Goal: Transaction & Acquisition: Book appointment/travel/reservation

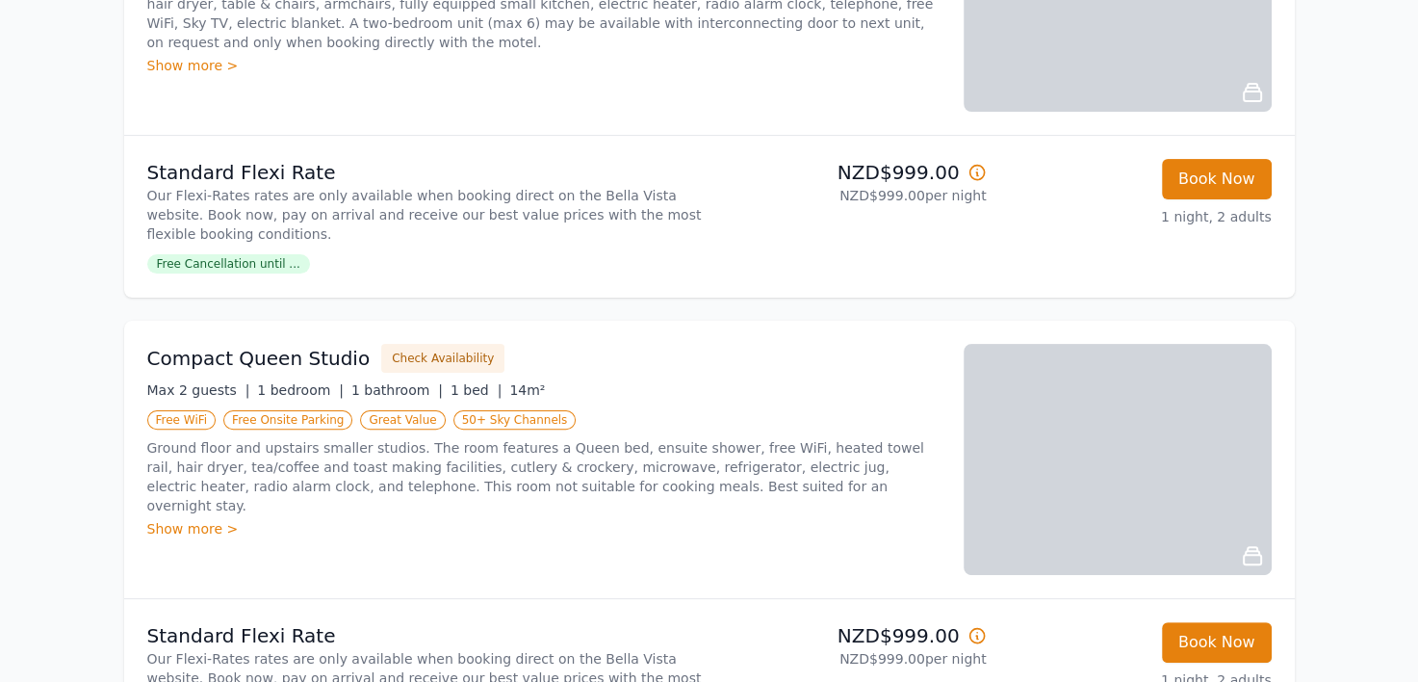
scroll to position [96, 0]
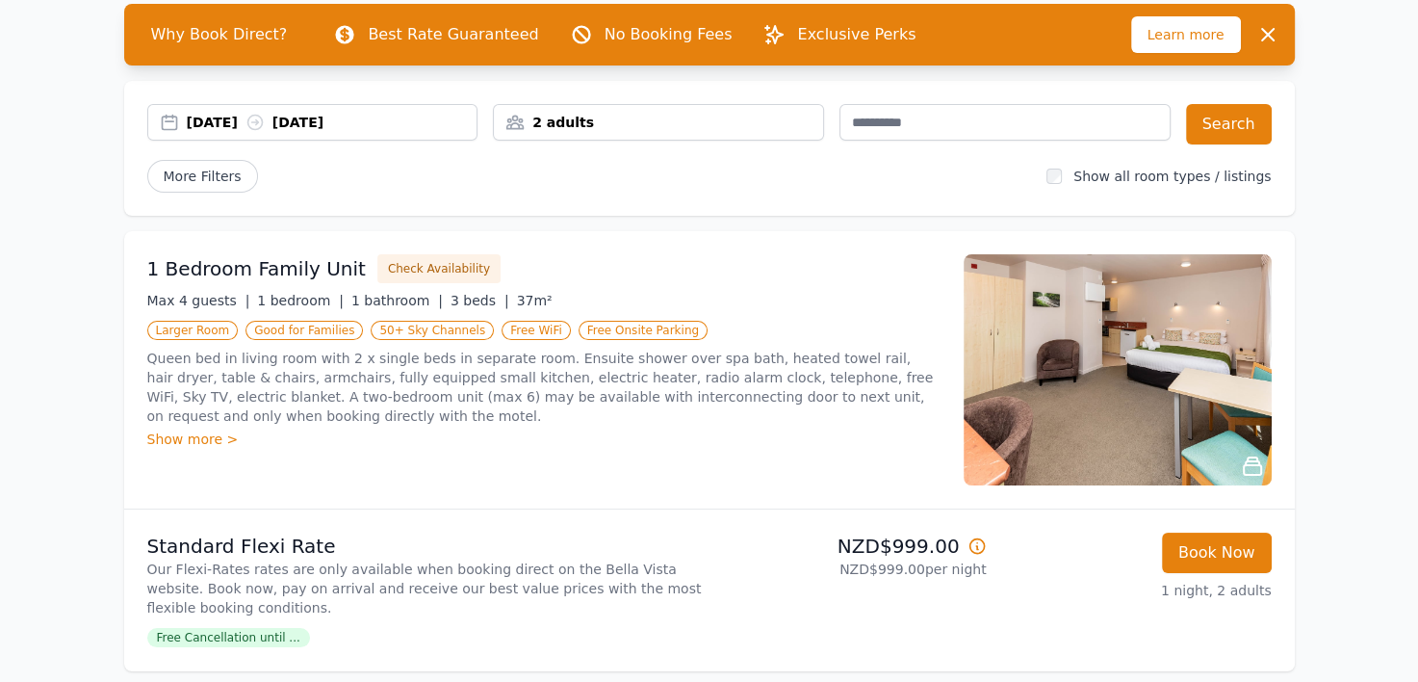
click at [214, 119] on div "[DATE] [DATE]" at bounding box center [332, 122] width 291 height 19
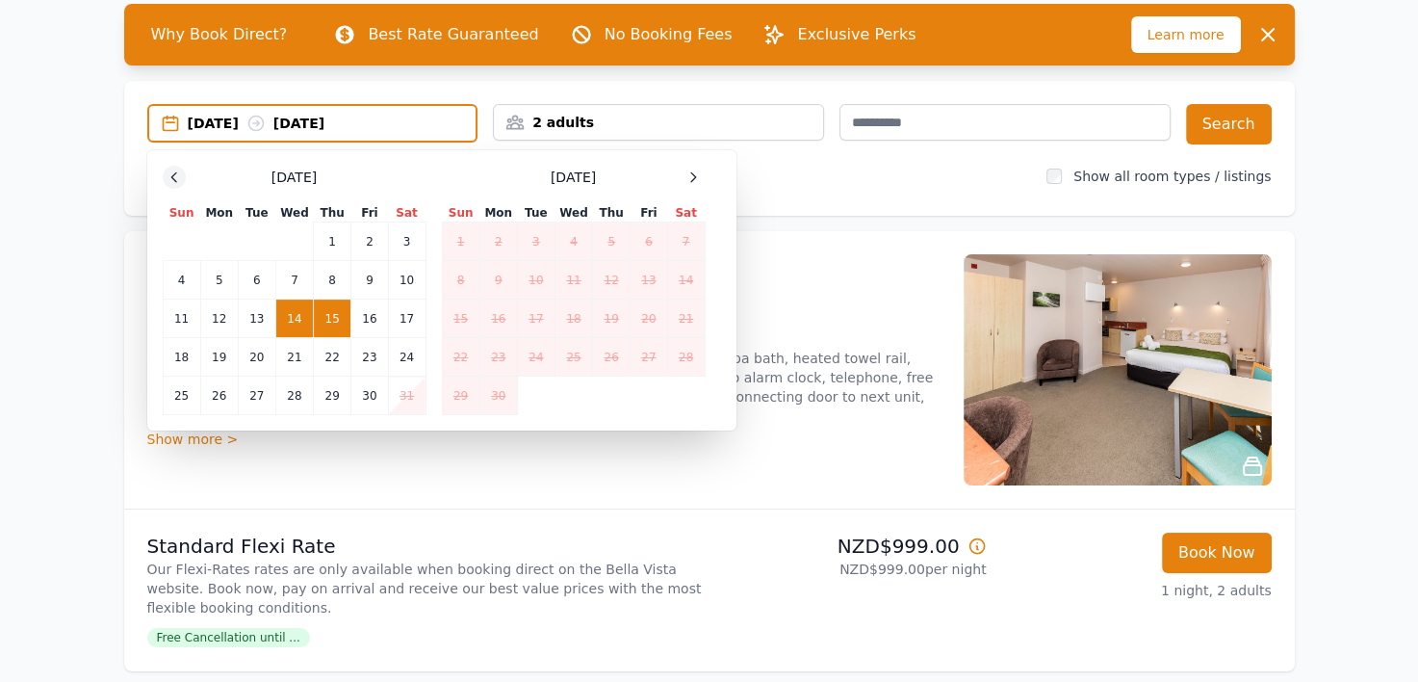
click at [173, 178] on icon at bounding box center [173, 176] width 5 height 9
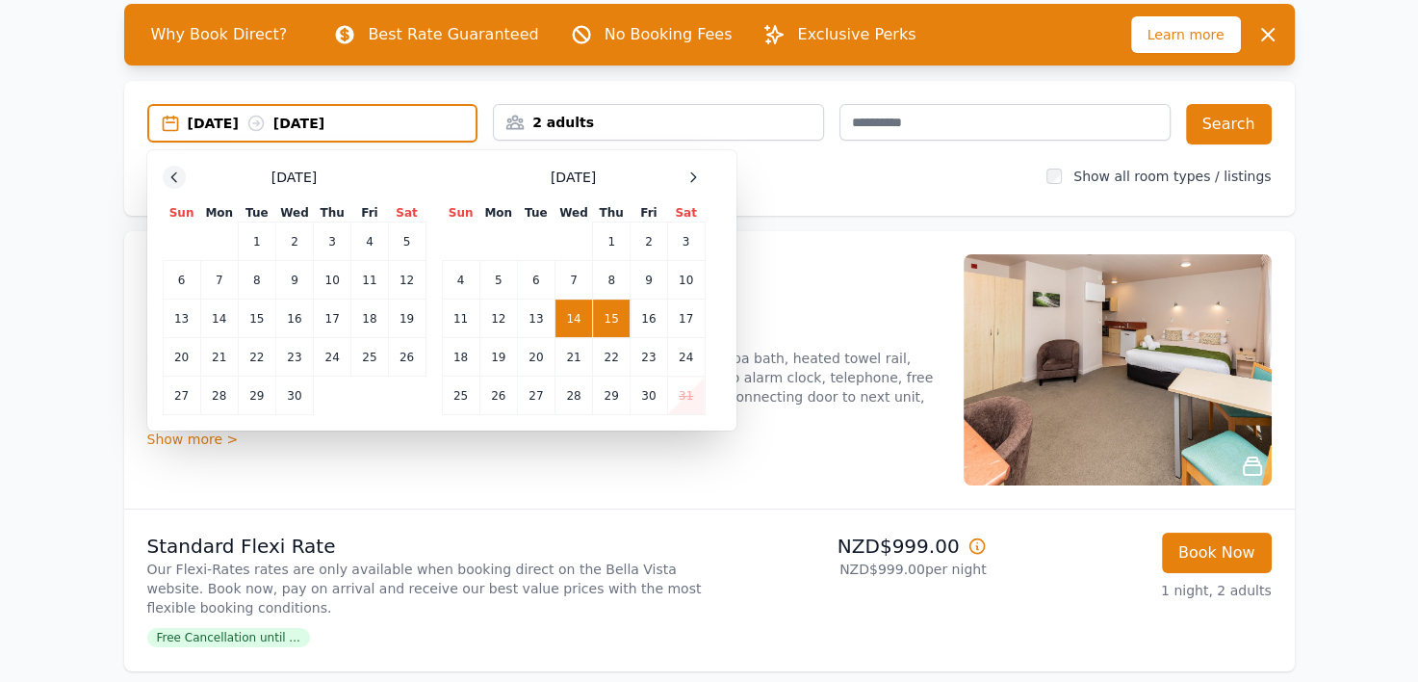
click at [176, 174] on icon at bounding box center [174, 176] width 15 height 15
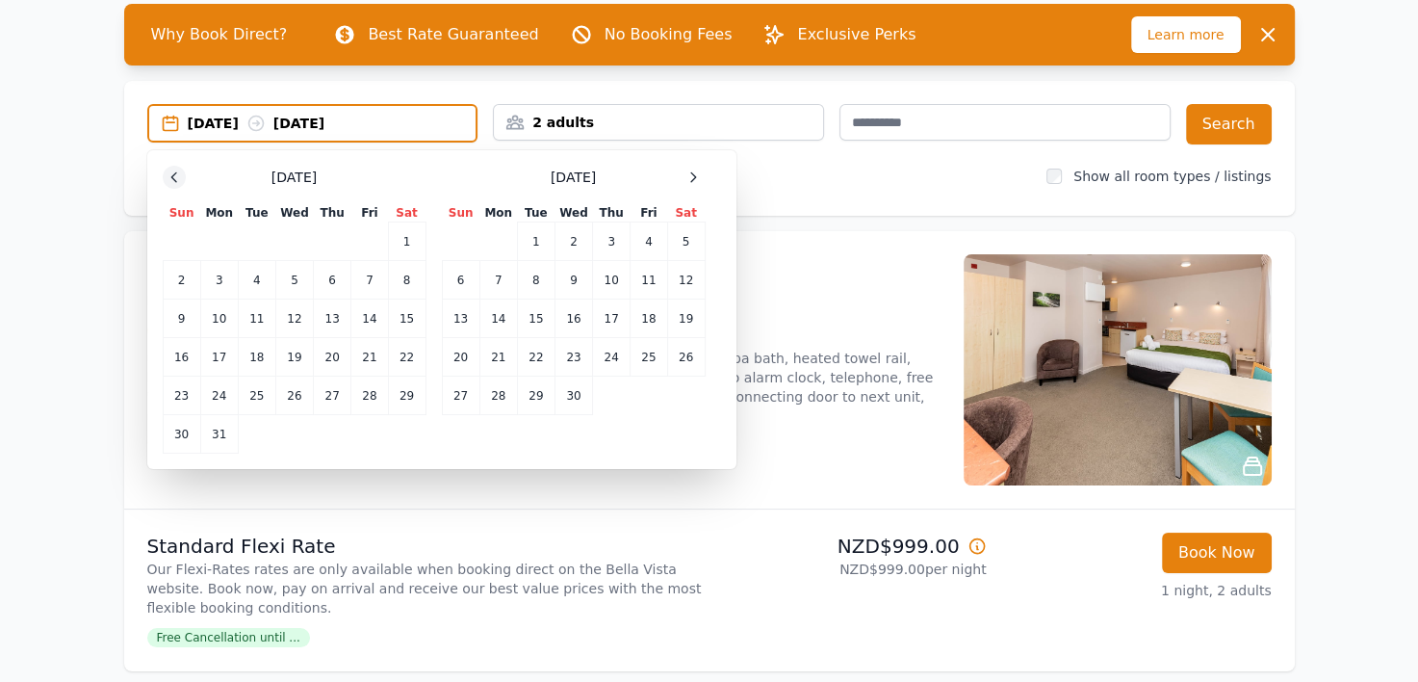
click at [176, 174] on icon at bounding box center [174, 176] width 15 height 15
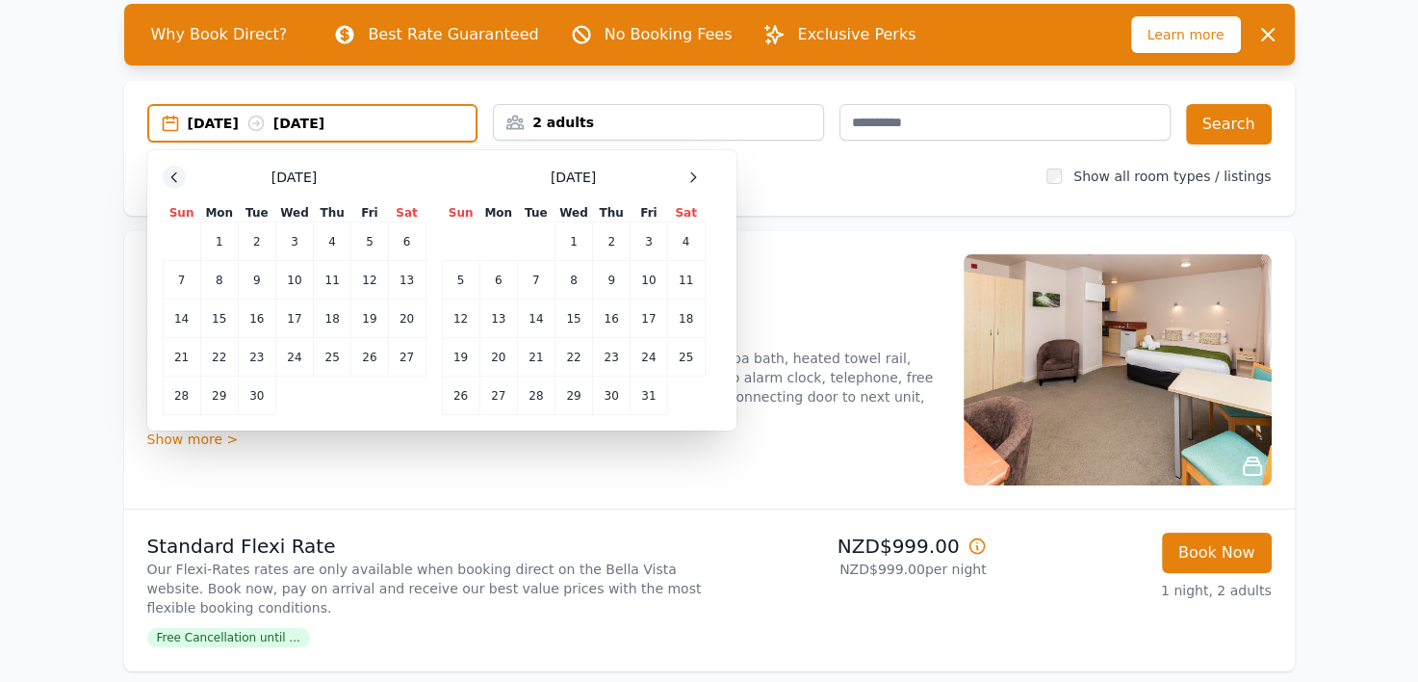
click at [176, 174] on icon at bounding box center [174, 176] width 15 height 15
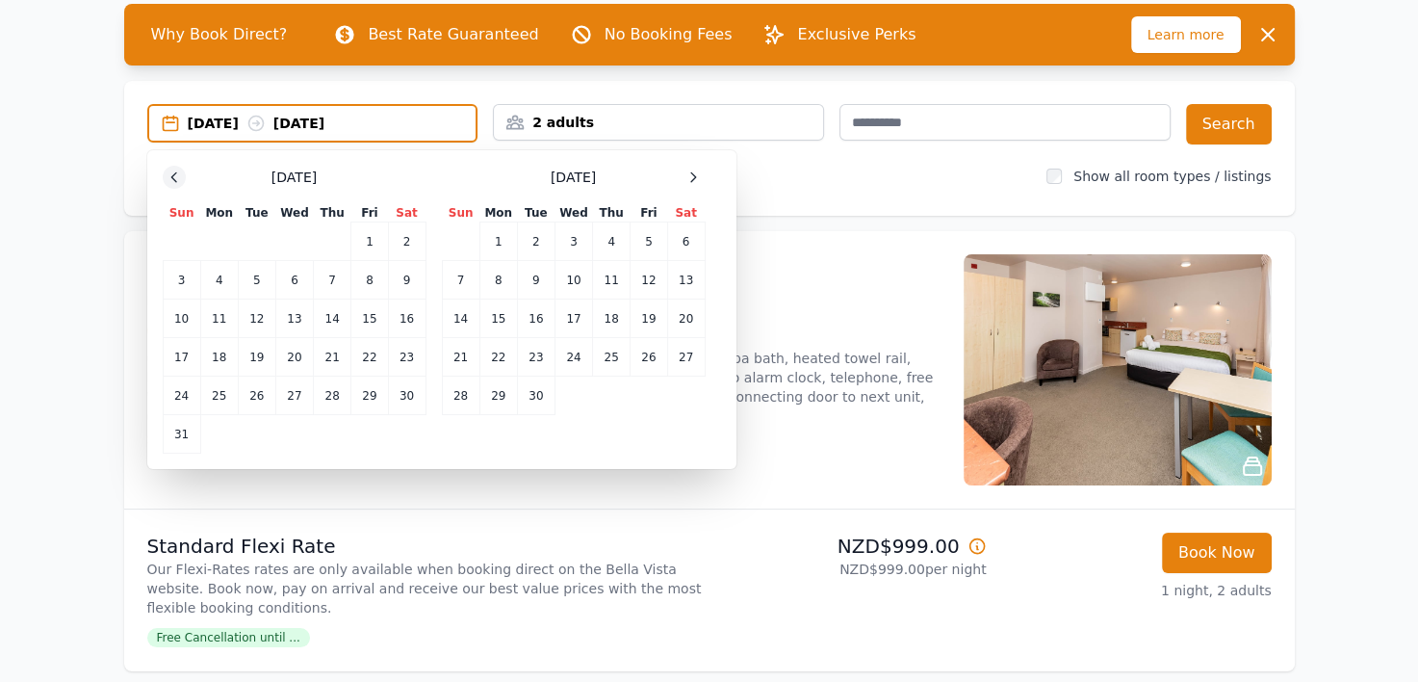
click at [176, 175] on icon at bounding box center [174, 176] width 15 height 15
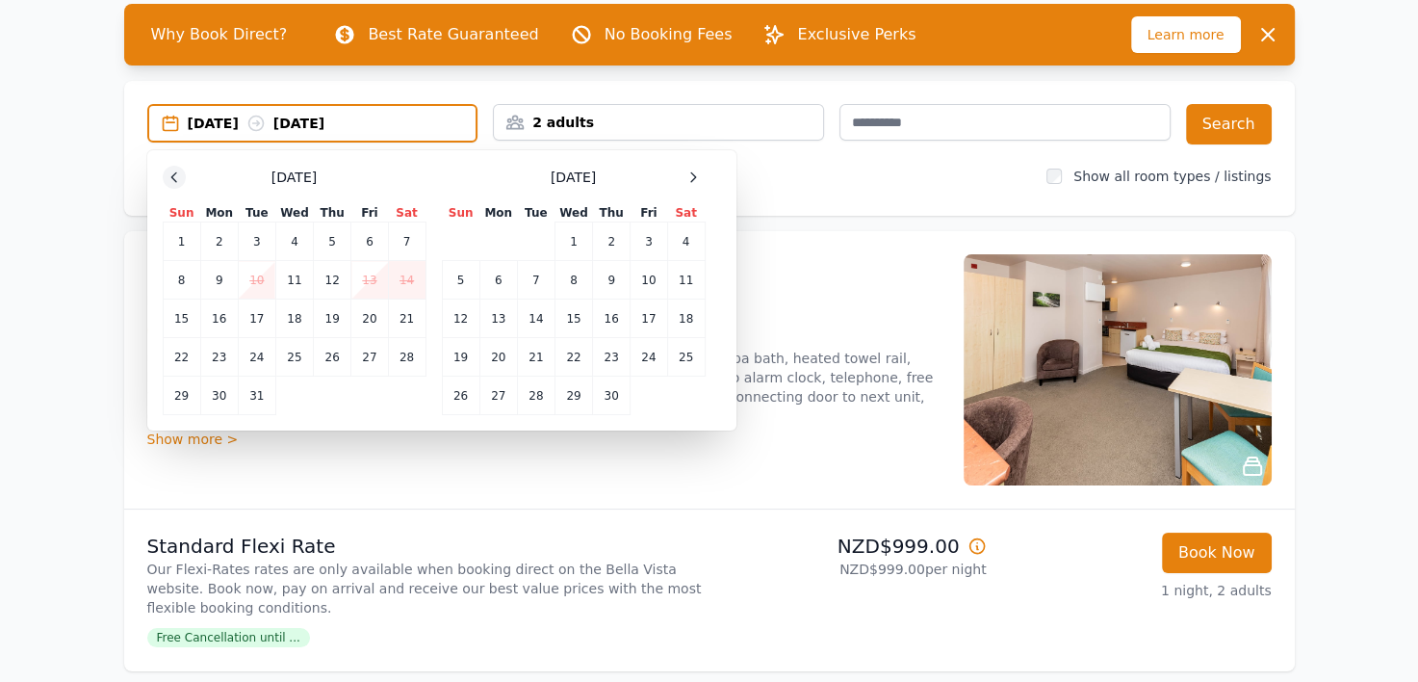
click at [176, 175] on icon at bounding box center [174, 176] width 15 height 15
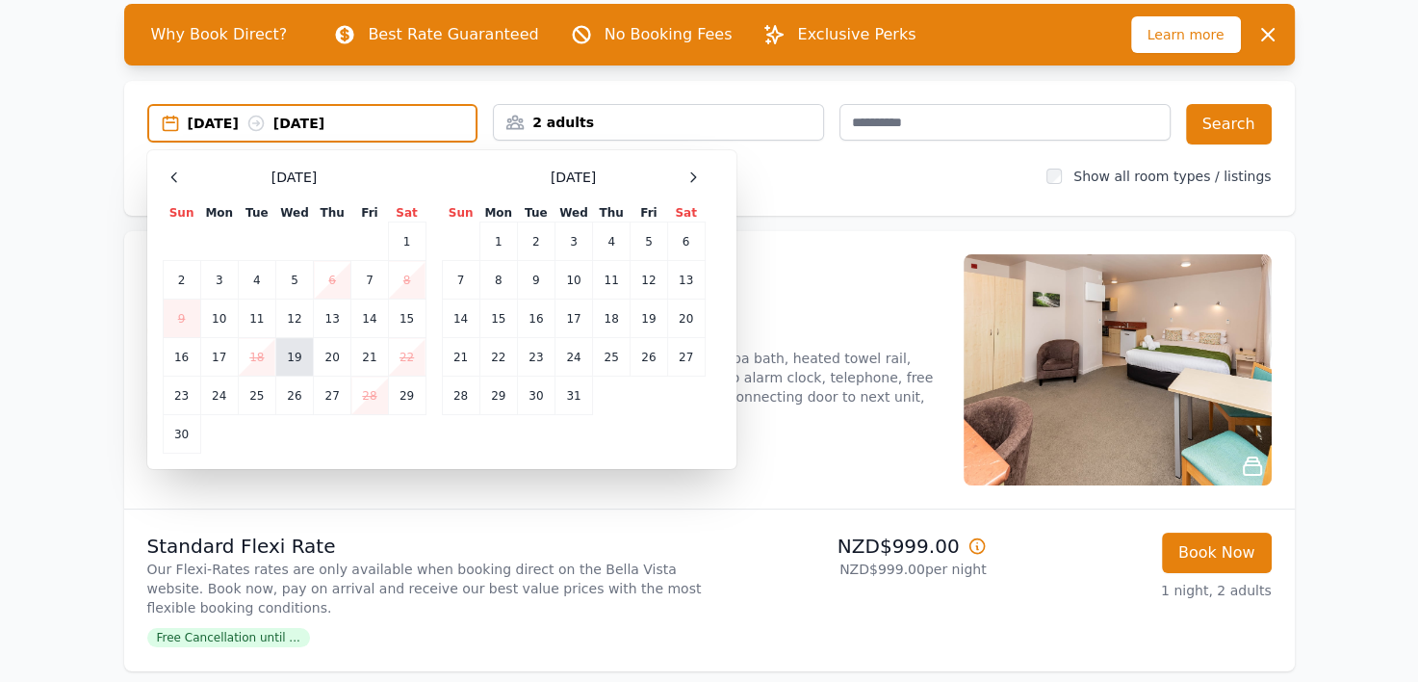
click at [291, 358] on td "19" at bounding box center [294, 357] width 38 height 39
click at [333, 359] on td "20" at bounding box center [333, 357] width 38 height 39
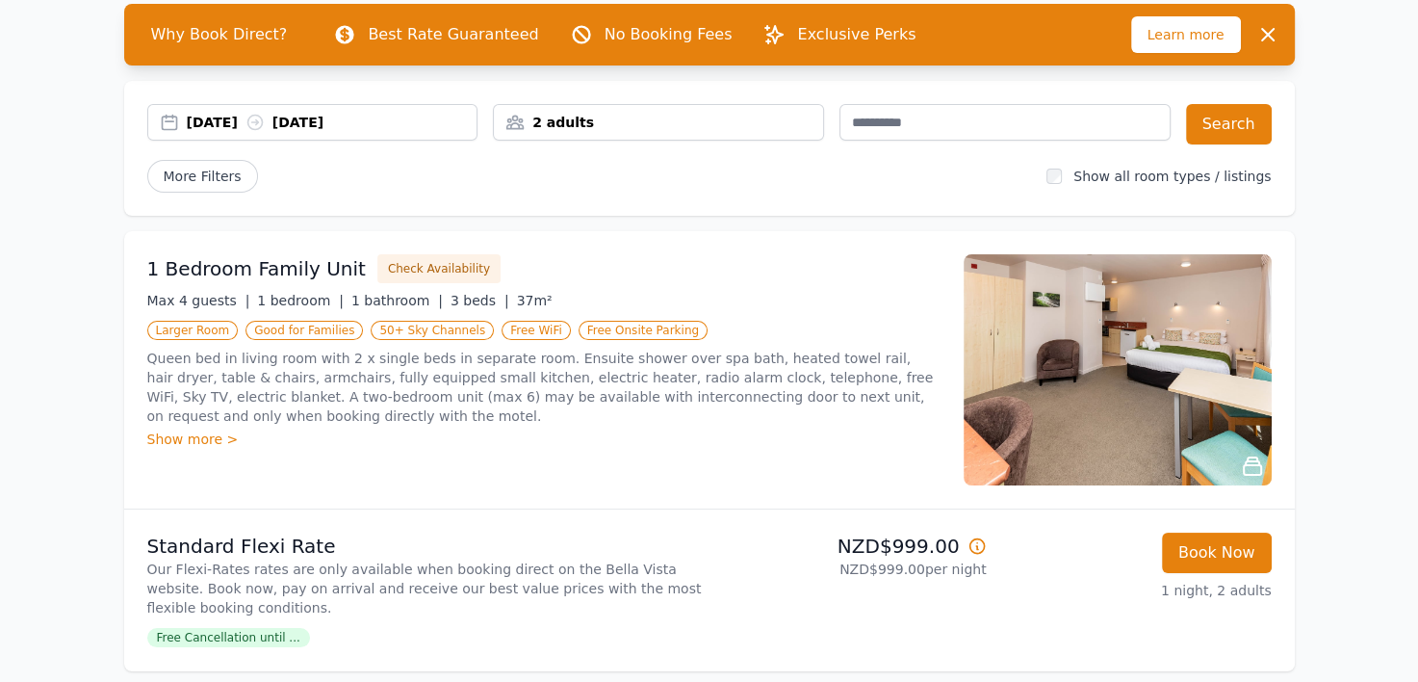
click at [544, 126] on div "2 adults" at bounding box center [658, 122] width 329 height 19
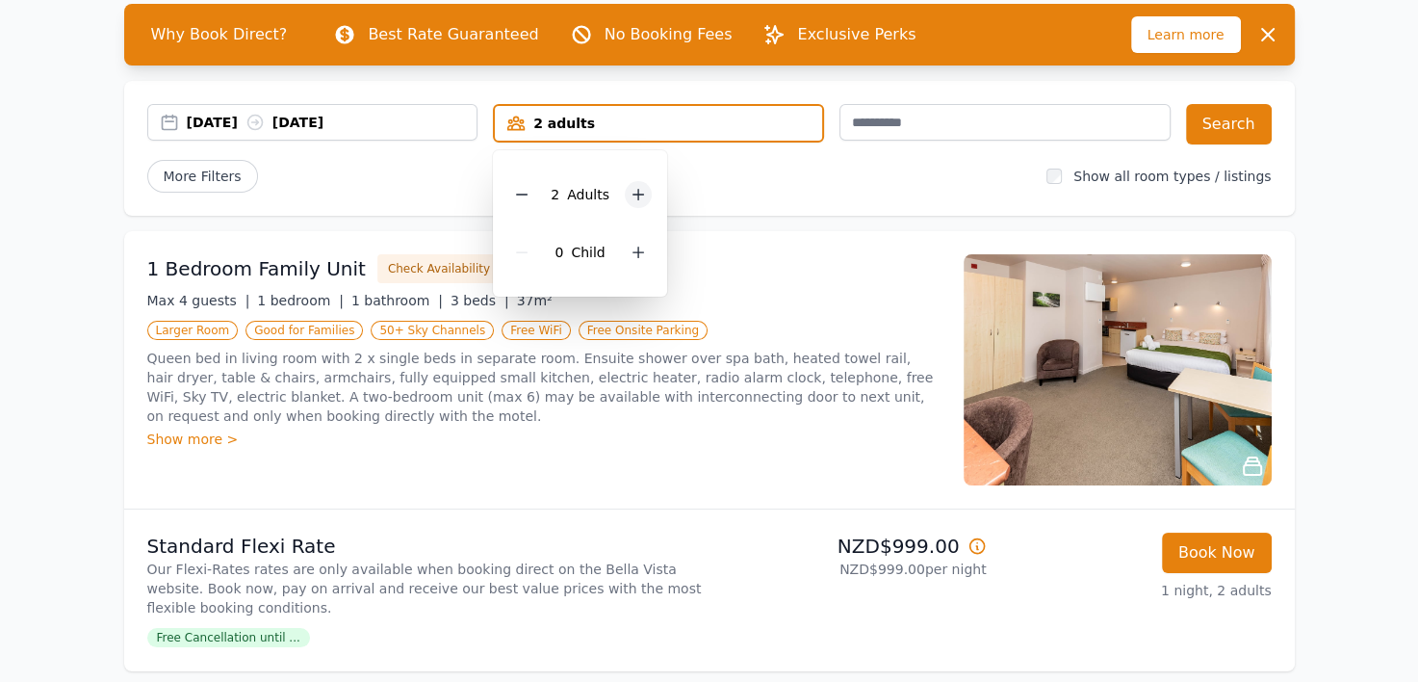
click at [640, 196] on icon at bounding box center [638, 194] width 15 height 15
click at [1216, 125] on button "Search" at bounding box center [1229, 124] width 86 height 40
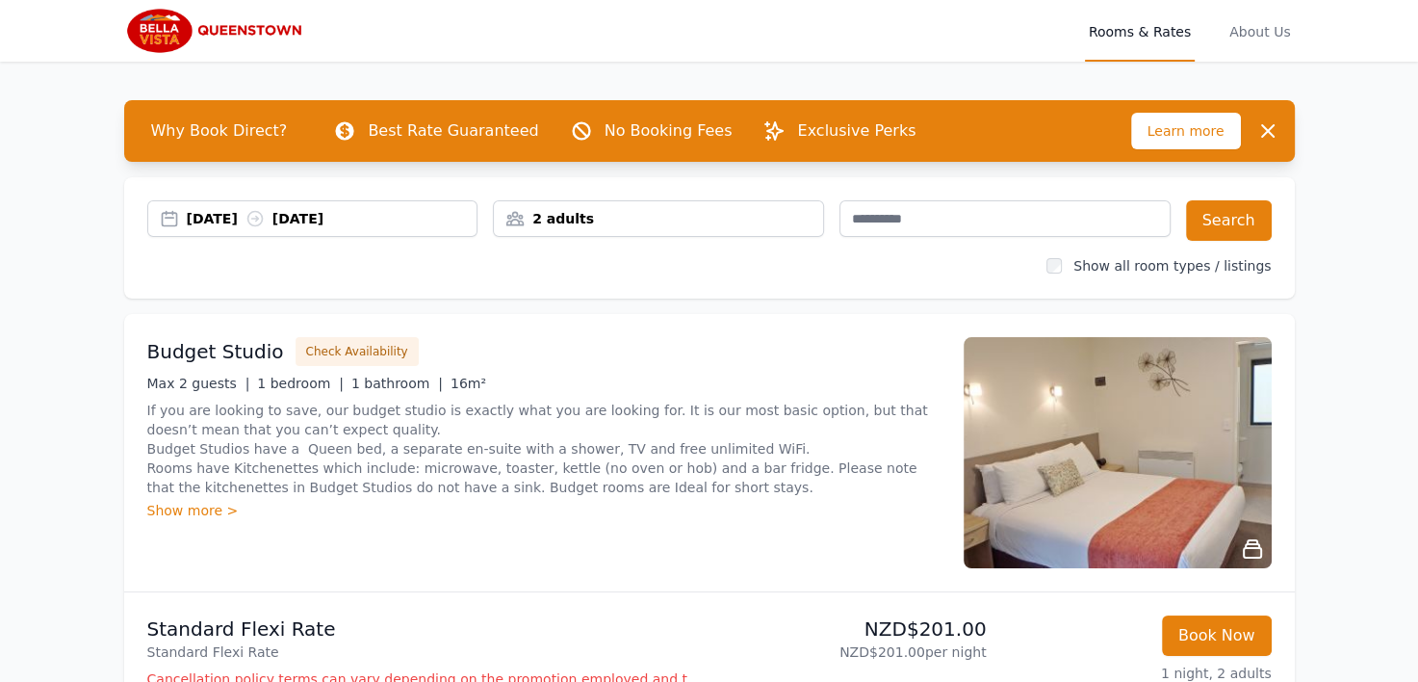
click at [564, 221] on div "2 adults" at bounding box center [658, 218] width 329 height 19
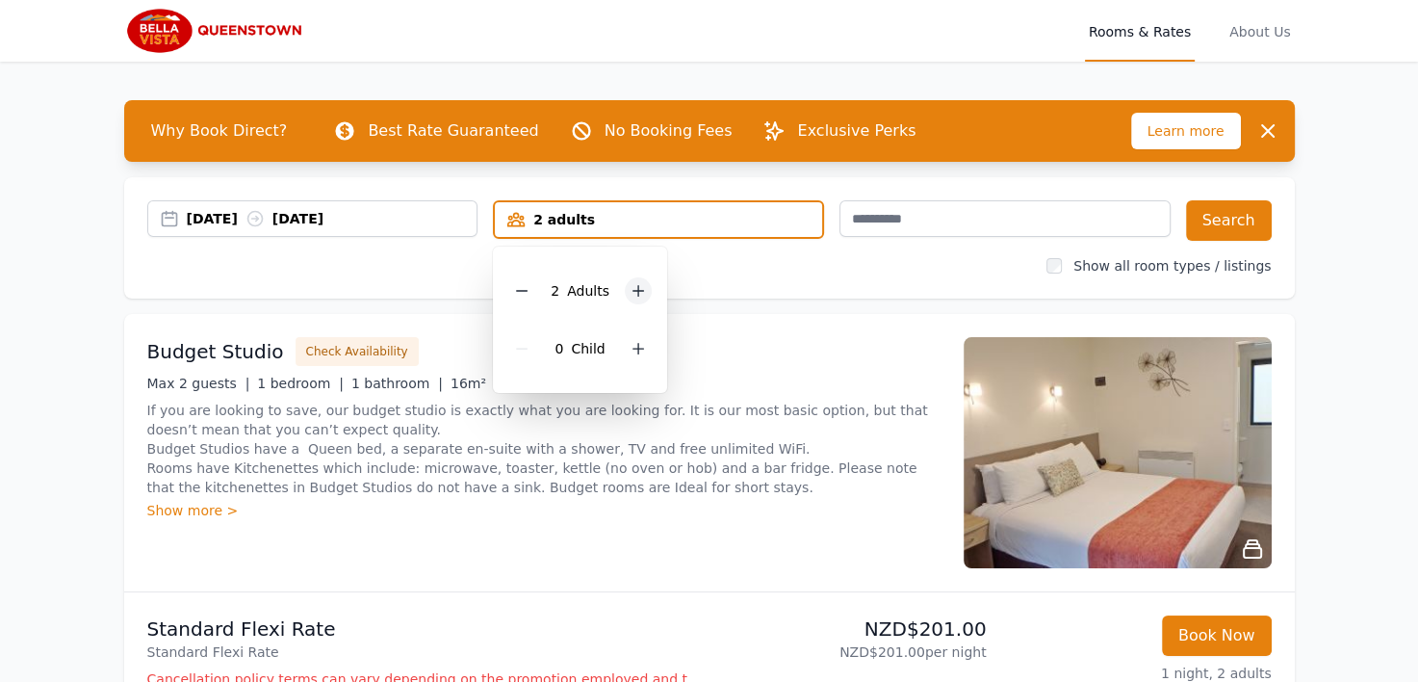
click at [639, 289] on icon at bounding box center [639, 291] width 11 height 11
click at [1231, 215] on button "Search" at bounding box center [1229, 220] width 86 height 40
